Goal: Task Accomplishment & Management: Use online tool/utility

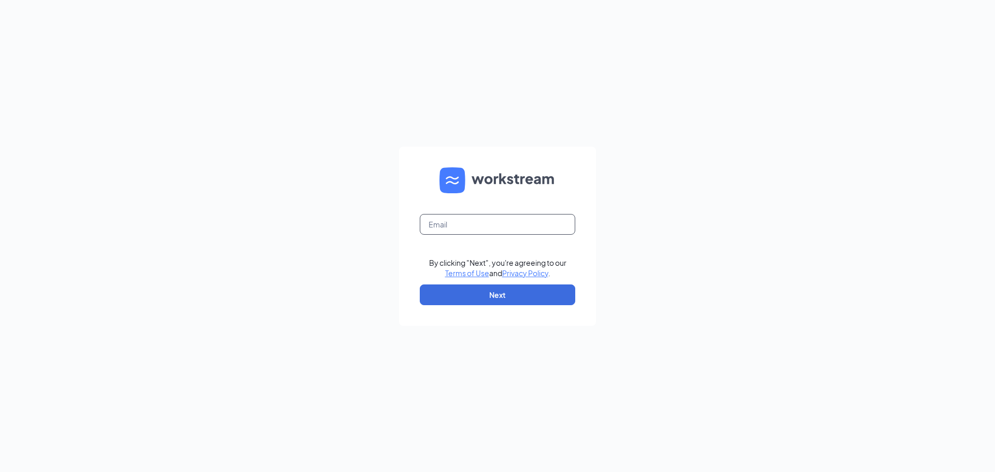
click at [501, 234] on input "text" at bounding box center [498, 224] width 156 height 21
type input "kimbegin19@gmail.com"
click at [518, 283] on form "kimbegin19@gmail.com By clicking "Next", you're agreeing to our Terms of Use an…" at bounding box center [497, 236] width 197 height 179
click at [502, 302] on button "Next" at bounding box center [498, 295] width 156 height 21
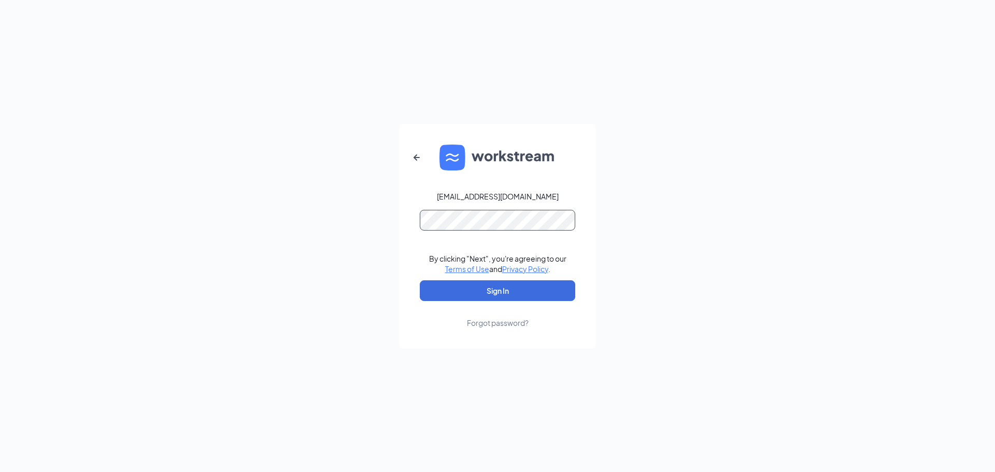
click at [420, 280] on button "Sign In" at bounding box center [498, 290] width 156 height 21
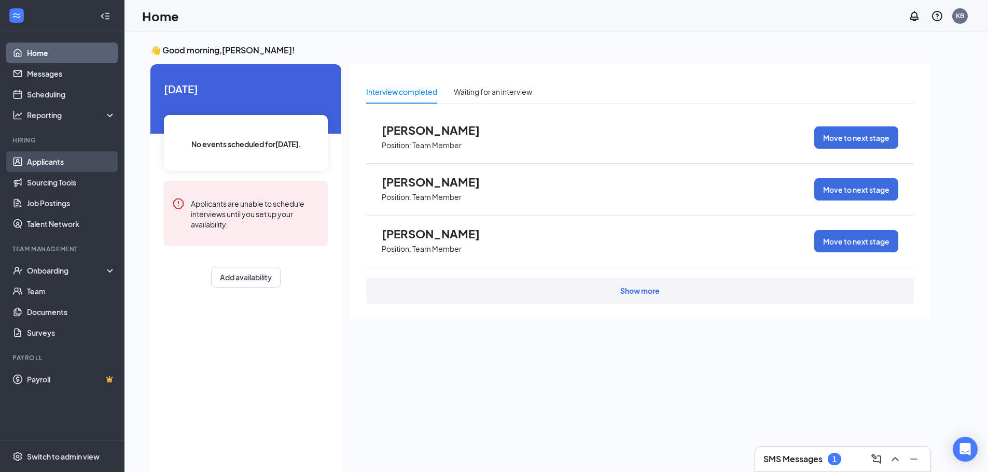
click at [35, 160] on link "Applicants" at bounding box center [71, 161] width 89 height 21
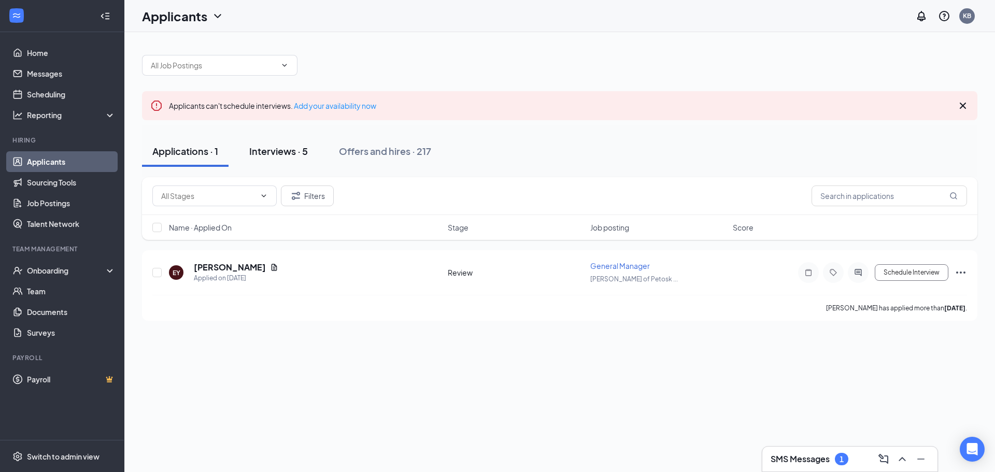
click at [269, 145] on div "Interviews · 5" at bounding box center [278, 151] width 59 height 13
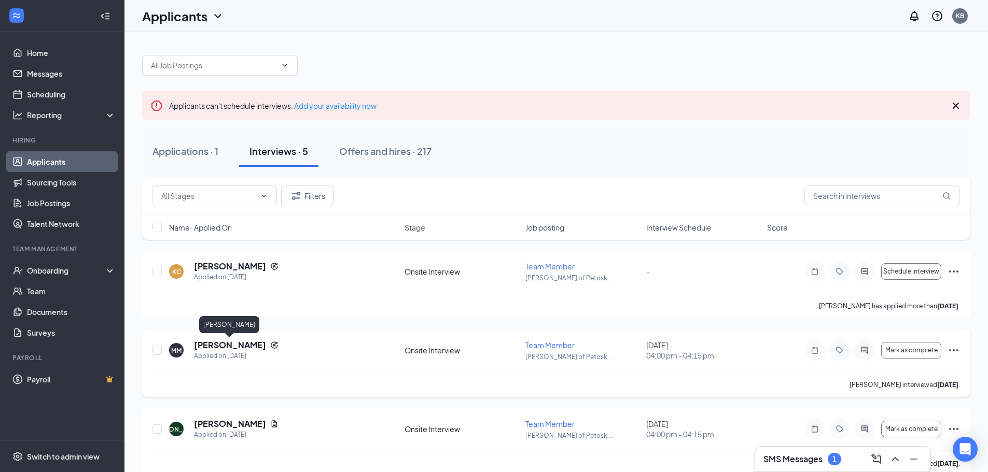
click at [230, 340] on h5 "[PERSON_NAME]" at bounding box center [230, 345] width 72 height 11
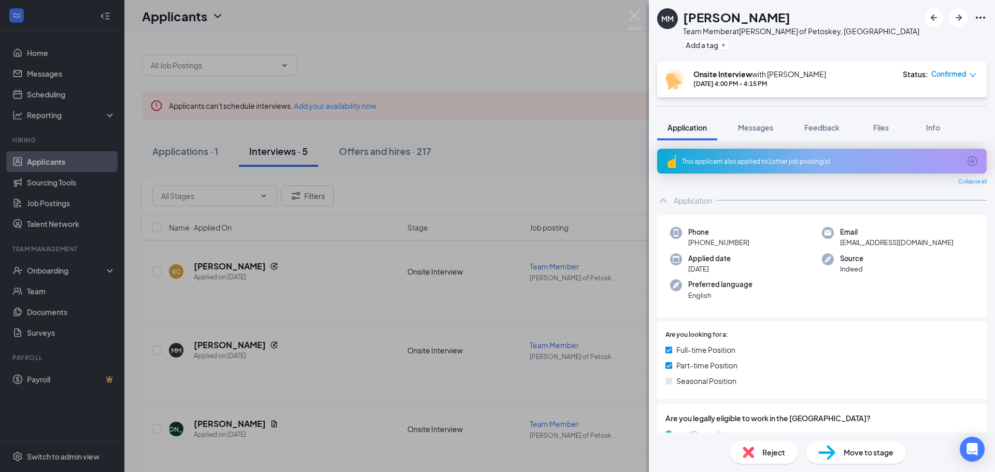
click at [850, 448] on span "Move to stage" at bounding box center [869, 452] width 50 height 11
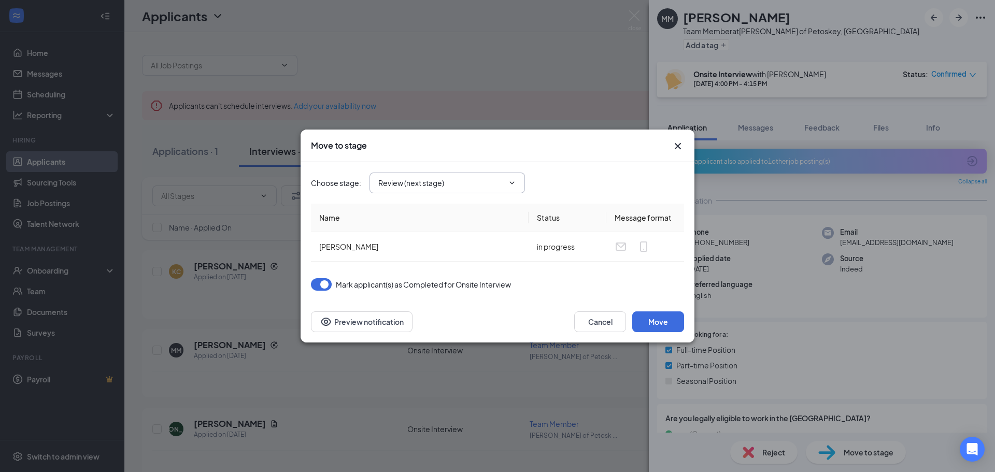
click at [439, 173] on div "Choose stage : Review (next stage)" at bounding box center [497, 182] width 373 height 41
click at [436, 175] on span "Review (next stage)" at bounding box center [448, 183] width 156 height 21
click at [416, 188] on input "Review (next stage)" at bounding box center [440, 182] width 125 height 11
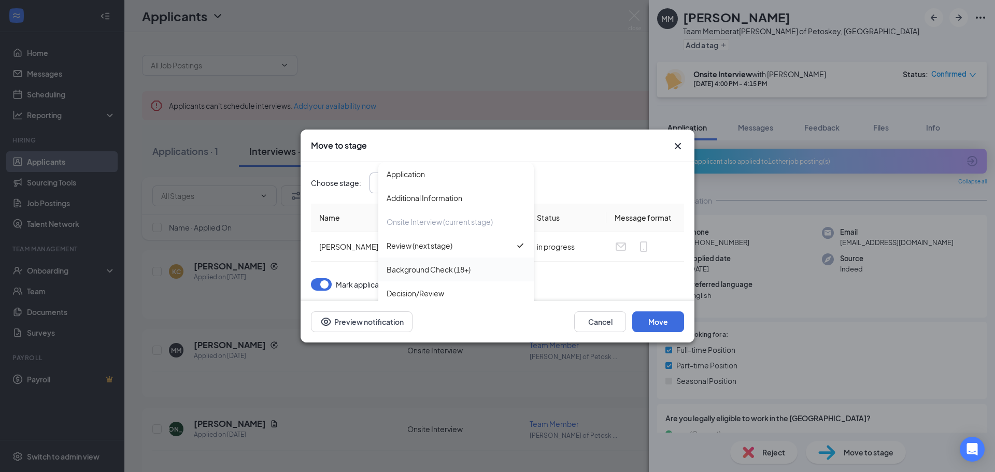
click at [422, 269] on div "Background Check (18+)" at bounding box center [429, 269] width 84 height 11
type input "Background Check (18+)"
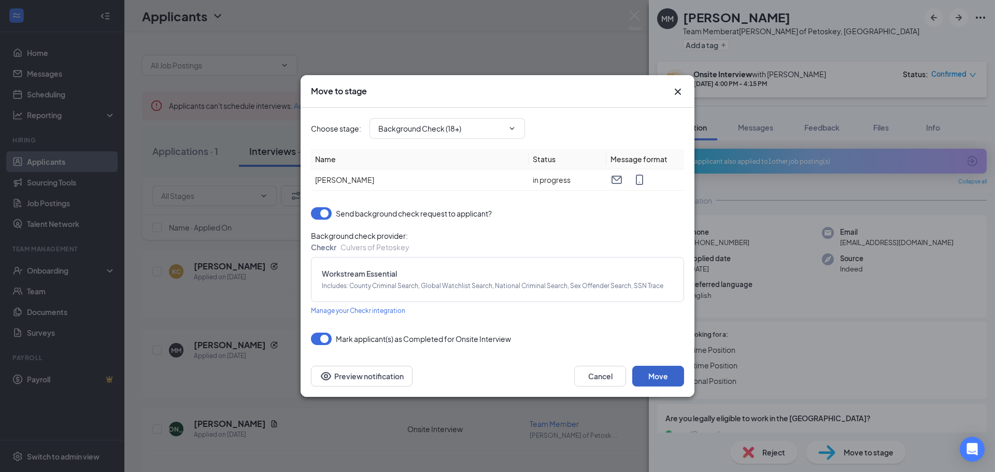
click at [653, 377] on button "Move" at bounding box center [658, 376] width 52 height 21
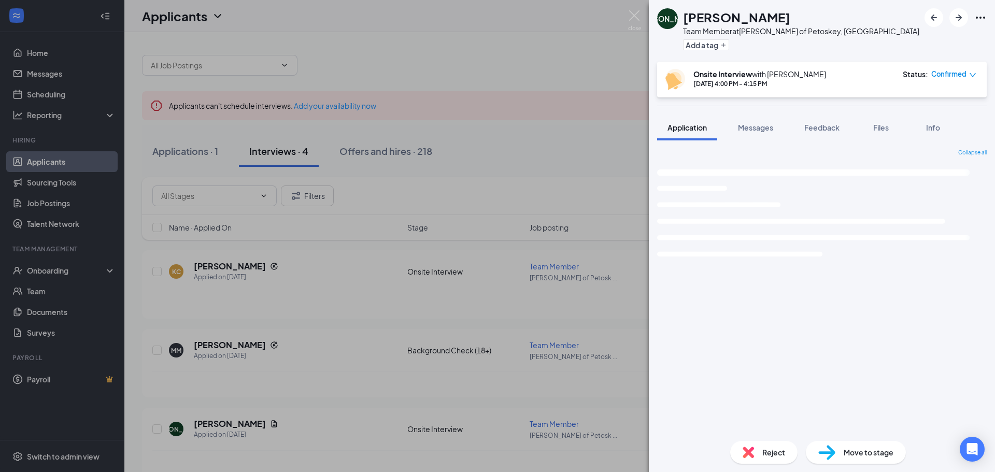
click at [427, 88] on div "[PERSON_NAME] [PERSON_NAME] Team Member at [PERSON_NAME] of Petoskey, [GEOGRAPH…" at bounding box center [497, 236] width 995 height 472
